Goal: Task Accomplishment & Management: Complete application form

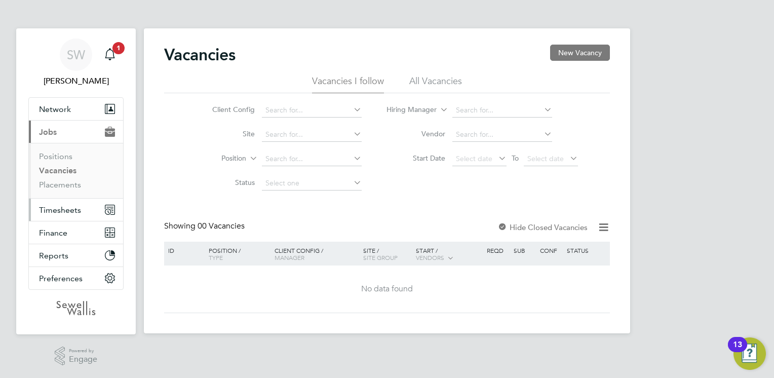
click at [60, 210] on span "Timesheets" at bounding box center [60, 210] width 42 height 10
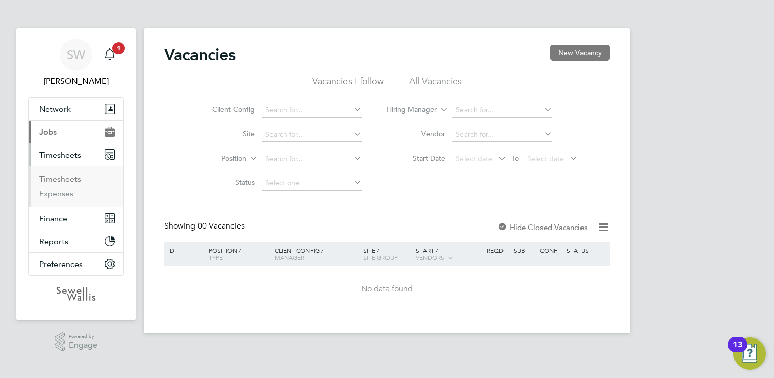
click at [65, 176] on link "Timesheets" at bounding box center [60, 179] width 42 height 10
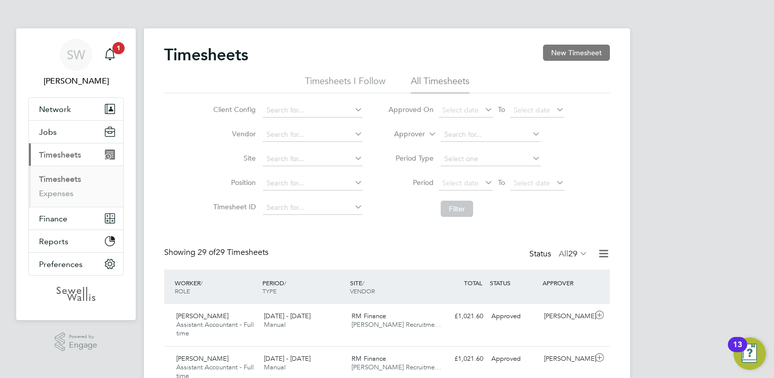
click at [581, 53] on button "New Timesheet" at bounding box center [576, 53] width 67 height 16
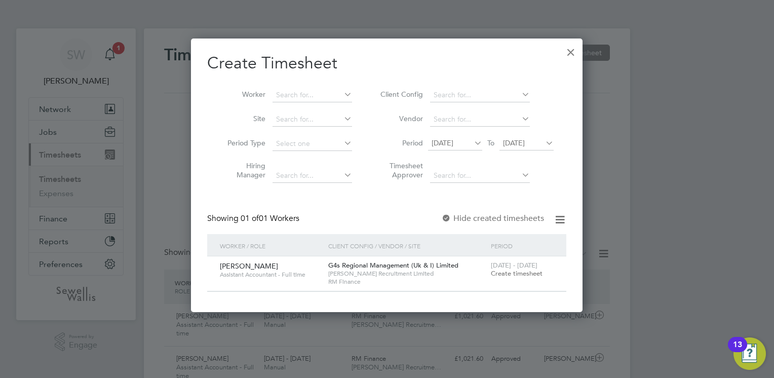
click at [517, 277] on span "Create timesheet" at bounding box center [517, 273] width 52 height 9
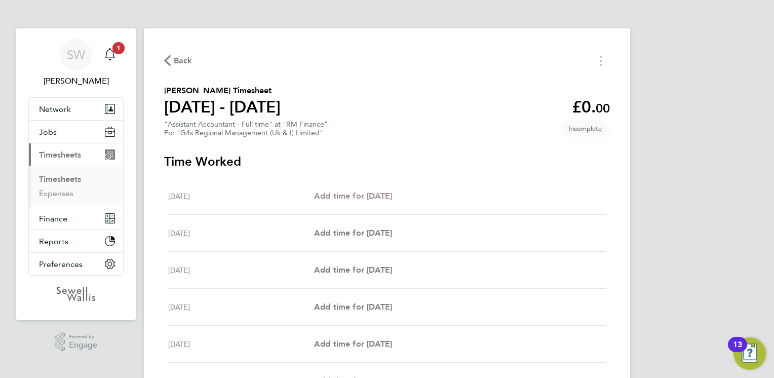
click at [353, 193] on span "Add time for [DATE]" at bounding box center [353, 196] width 78 height 10
select select "30"
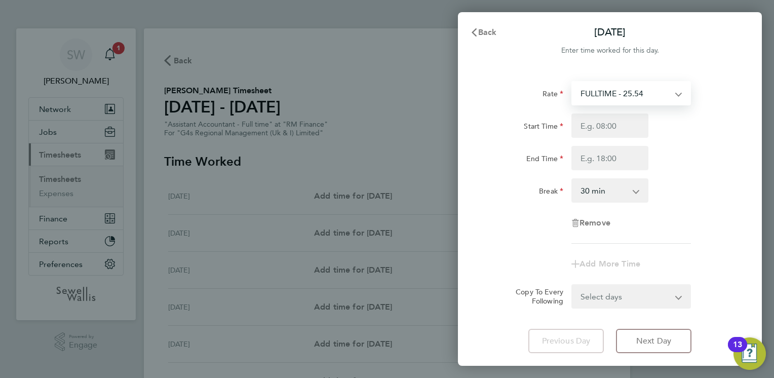
click at [601, 92] on select "FULLTIME - 25.54 [PERSON_NAME] - 25.54" at bounding box center [624, 93] width 105 height 22
select select "30"
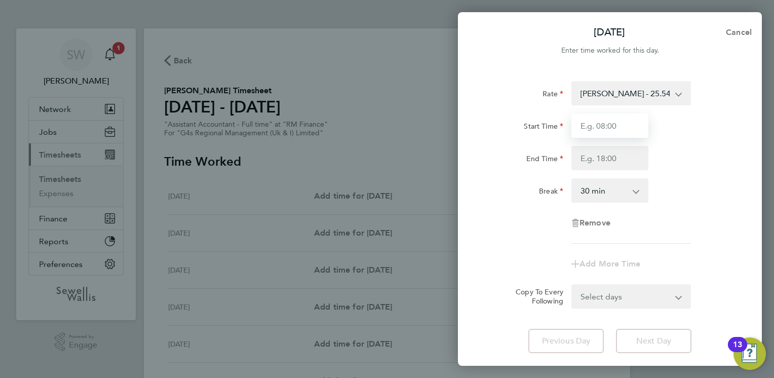
click at [615, 125] on input "Start Time" at bounding box center [609, 125] width 77 height 24
type input "08:30"
type input "17:00"
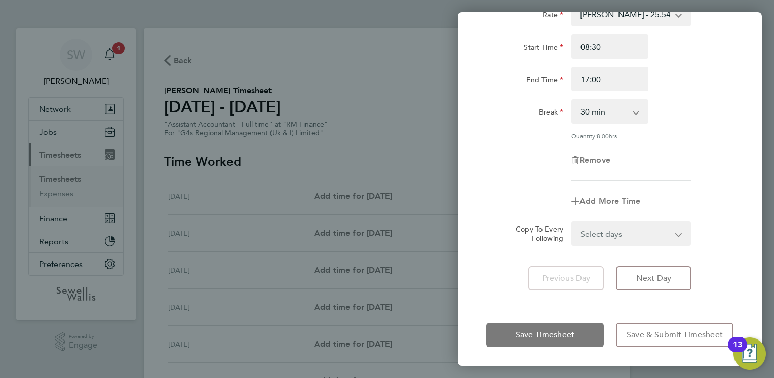
click at [604, 233] on select "Select days Day Weekday (Mon-Fri) Weekend (Sat-Sun) [DATE] [DATE] [DATE] [DATE]…" at bounding box center [625, 233] width 106 height 22
select select "WEEKDAY"
click at [572, 222] on select "Select days Day Weekday (Mon-Fri) Weekend (Sat-Sun) [DATE] [DATE] [DATE] [DATE]…" at bounding box center [625, 233] width 106 height 22
select select "[DATE]"
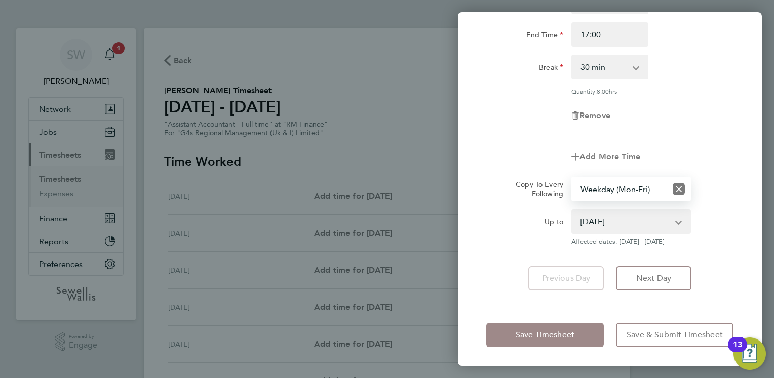
click at [541, 332] on span "Save Timesheet" at bounding box center [545, 335] width 59 height 10
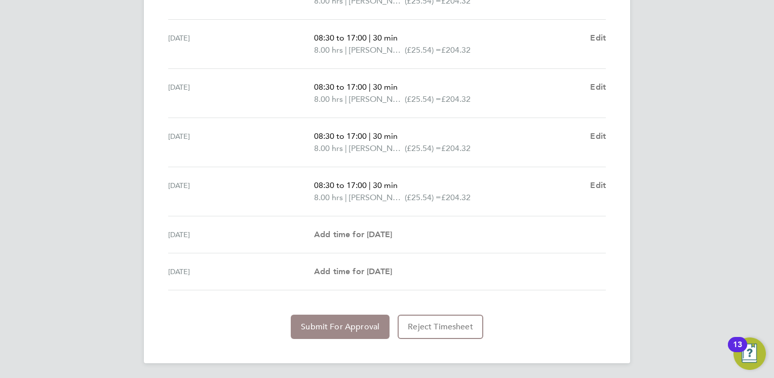
click at [374, 318] on button "Submit For Approval" at bounding box center [340, 327] width 99 height 24
